Goal: Transaction & Acquisition: Purchase product/service

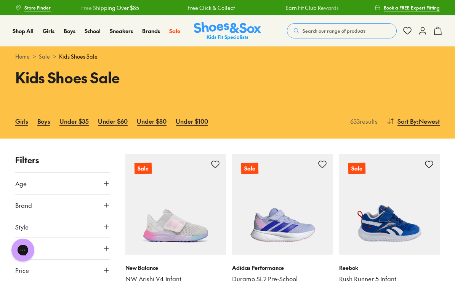
click at [118, 110] on span "Sandals" at bounding box center [107, 105] width 22 height 9
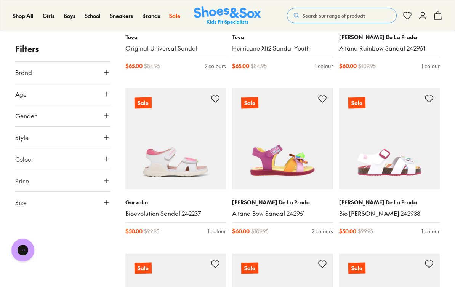
scroll to position [573, 0]
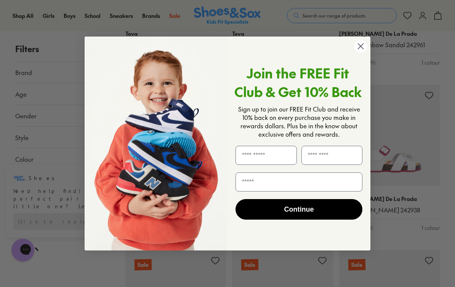
click at [360, 53] on circle "Close dialog" at bounding box center [360, 46] width 13 height 13
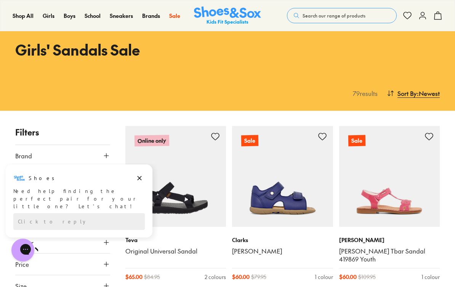
scroll to position [0, 0]
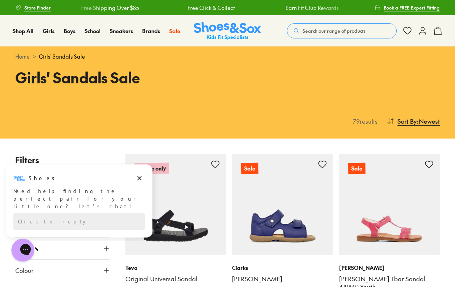
click at [410, 120] on span "Sort By" at bounding box center [406, 121] width 19 height 9
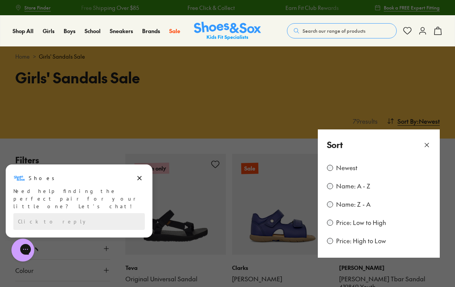
click at [325, 219] on div "Newest Name: A - Z Name: Z - A Price: Low to High Price: High to Low" at bounding box center [379, 209] width 122 height 98
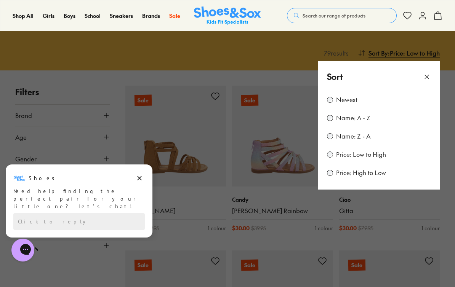
click at [427, 75] on icon at bounding box center [427, 77] width 8 height 8
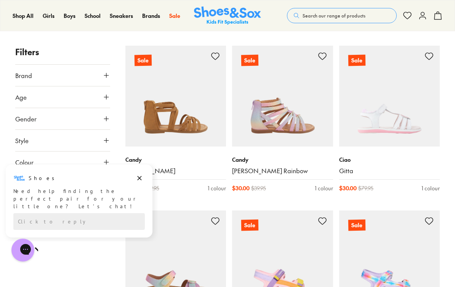
scroll to position [109, 0]
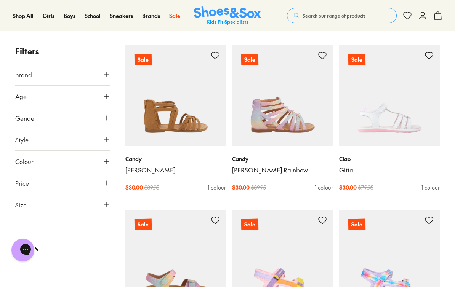
click at [396, 115] on img at bounding box center [389, 95] width 101 height 101
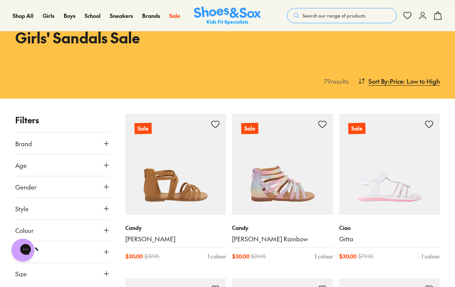
scroll to position [40, 0]
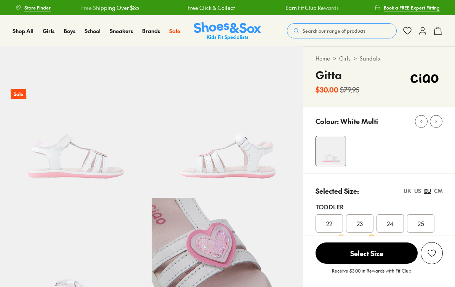
scroll to position [19, 0]
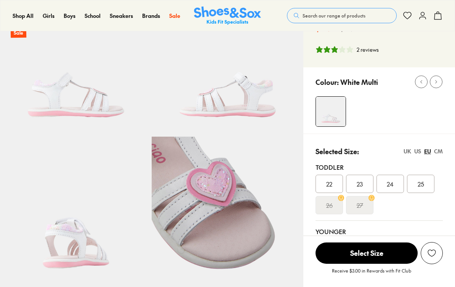
select select "*"
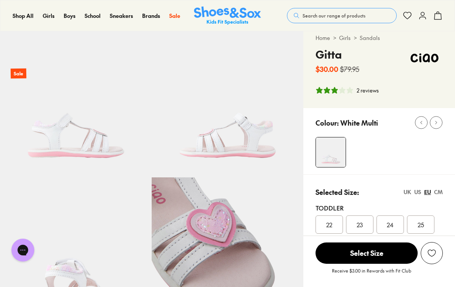
scroll to position [0, 0]
